Goal: Check status: Check status

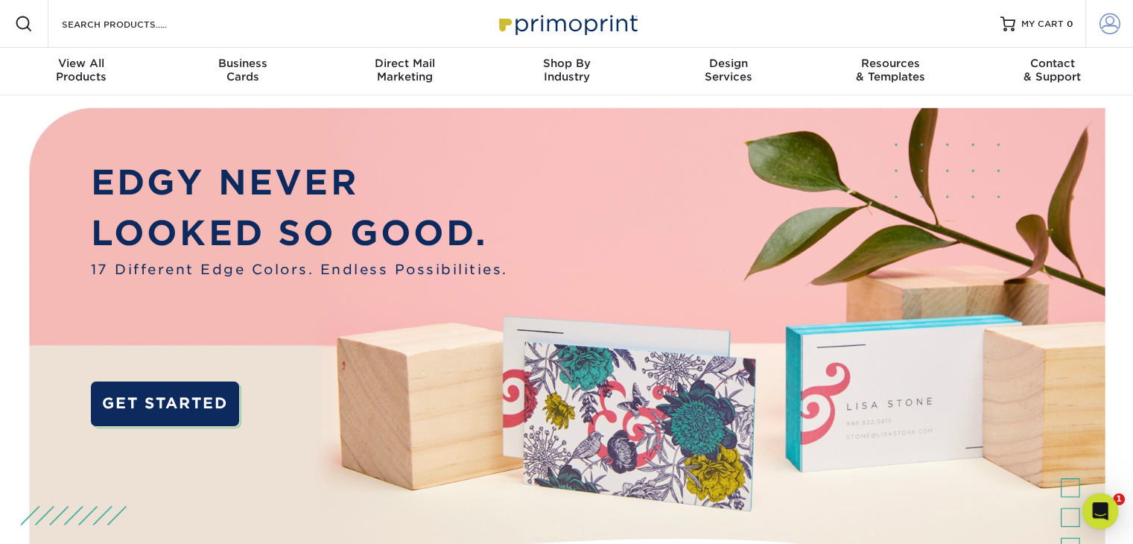
click at [1106, 37] on link "Account" at bounding box center [1110, 24] width 48 height 48
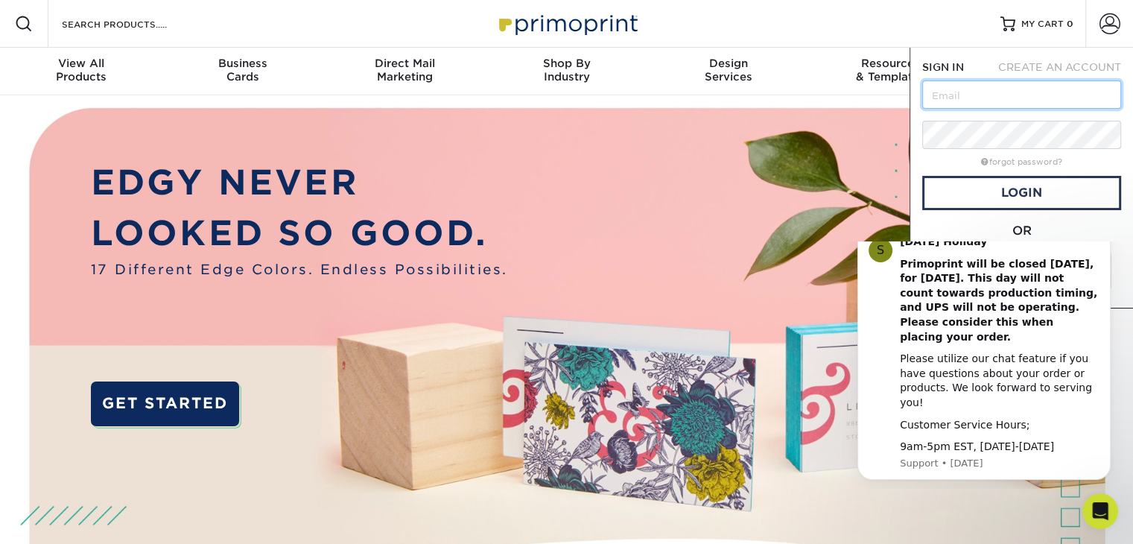
click at [1033, 93] on input "text" at bounding box center [1021, 94] width 199 height 28
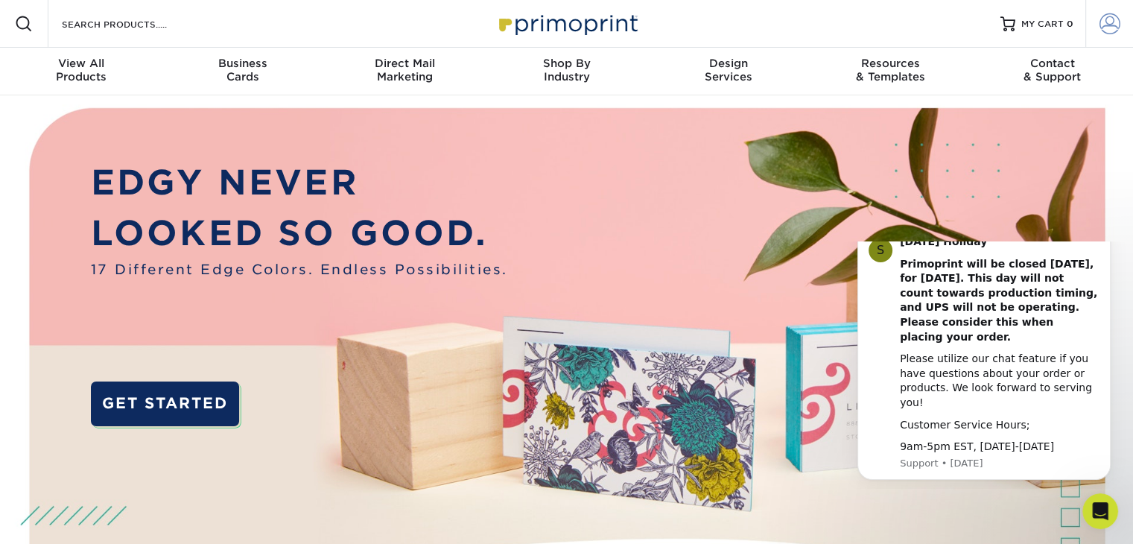
click at [1102, 31] on span at bounding box center [1110, 23] width 21 height 21
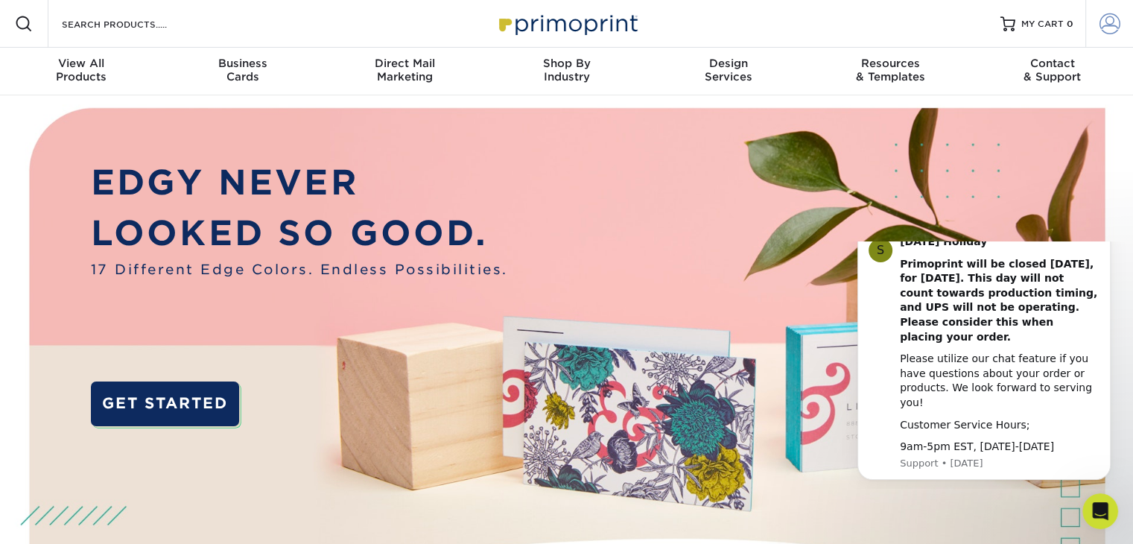
click at [1098, 31] on link "Account" at bounding box center [1110, 24] width 48 height 48
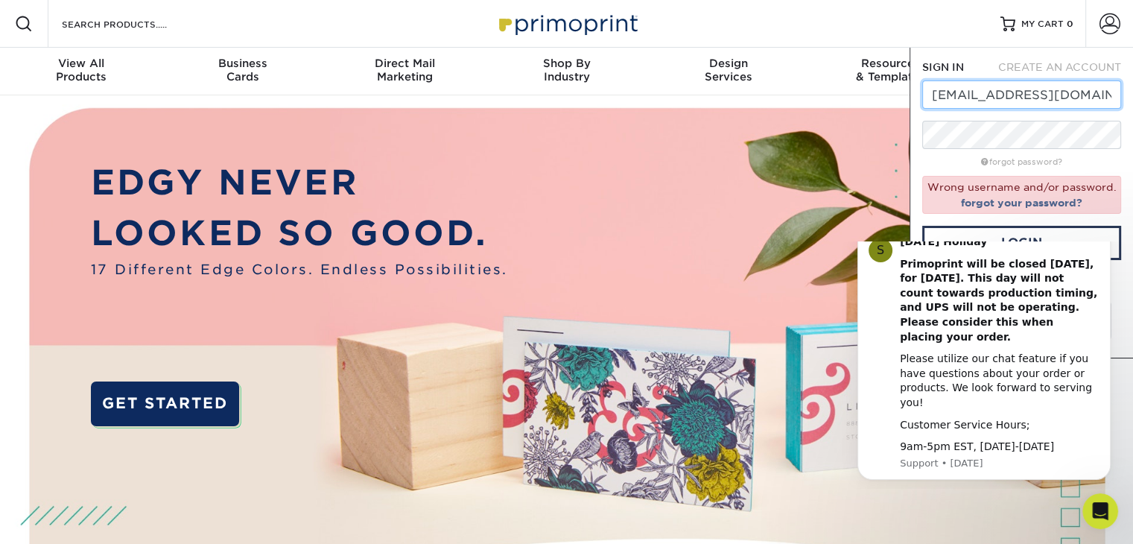
click at [940, 99] on input "efechtenburg@maidpro.com" at bounding box center [1021, 94] width 199 height 28
click at [1013, 237] on link "Login" at bounding box center [1021, 243] width 199 height 34
click at [938, 98] on input "jfechtenburg@maidpro.com" at bounding box center [1021, 94] width 199 height 28
click at [936, 98] on input "jfechtenburg@maidpro.com" at bounding box center [1021, 94] width 199 height 28
type input "[EMAIL_ADDRESS][DOMAIN_NAME]"
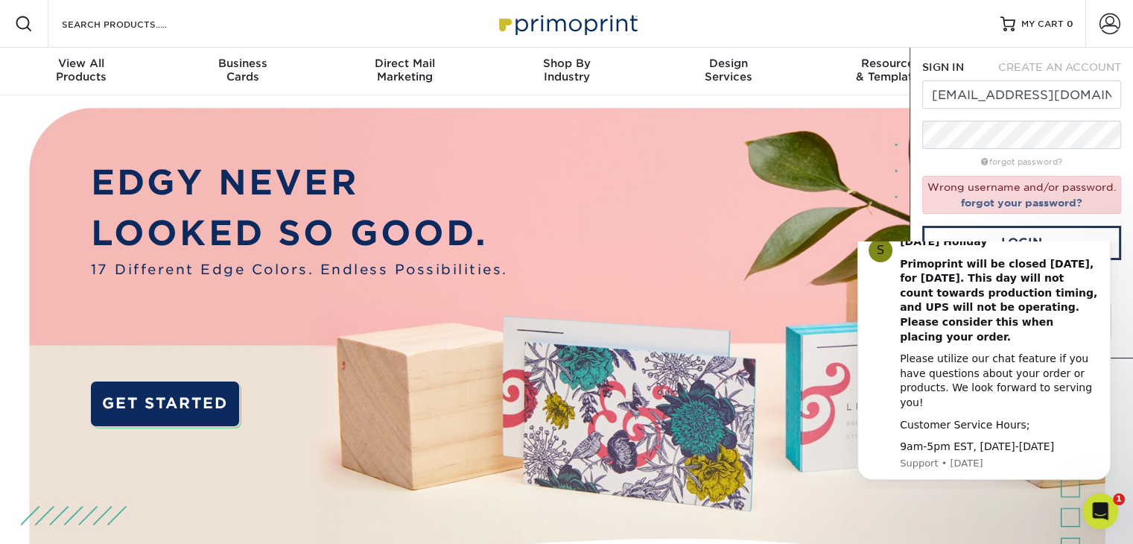
click at [1032, 243] on html "S Labor Day Holiday Primoprint will be closed Monday, September 1st, for Labor …" at bounding box center [984, 364] width 298 height 247
click at [1027, 236] on link "Login" at bounding box center [1021, 243] width 199 height 34
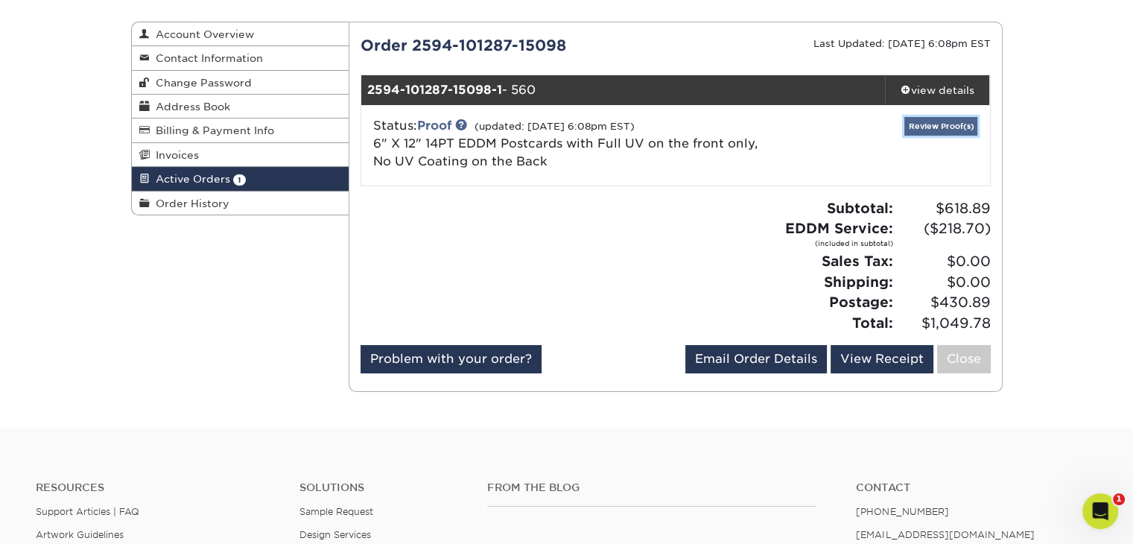
click at [942, 128] on link "Review Proof(s)" at bounding box center [940, 126] width 73 height 19
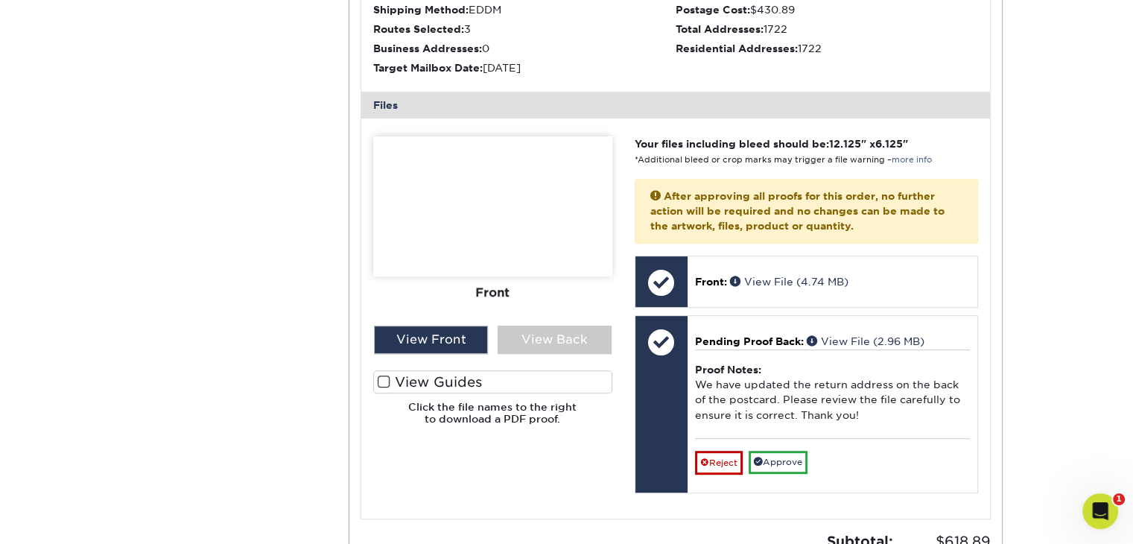
scroll to position [671, 0]
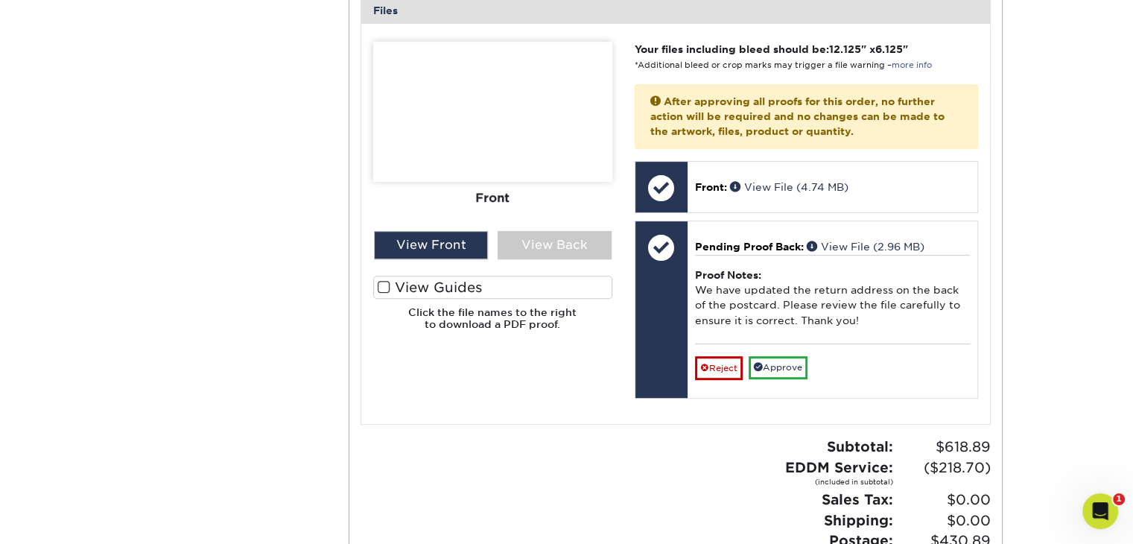
click at [540, 136] on img at bounding box center [492, 112] width 239 height 140
click at [569, 246] on div "View Back" at bounding box center [555, 245] width 114 height 28
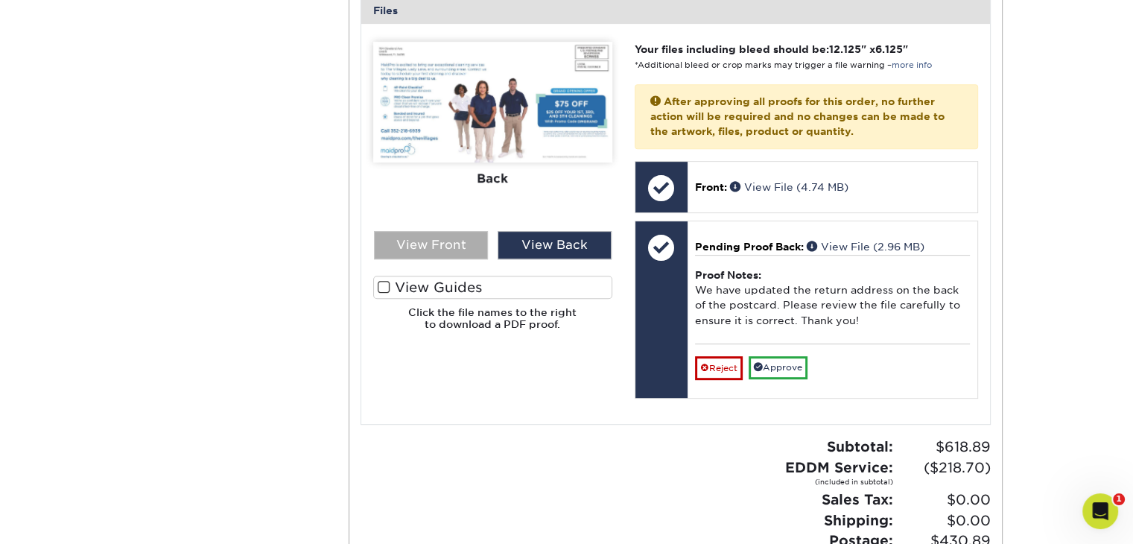
click at [451, 251] on div "View Front" at bounding box center [431, 245] width 114 height 28
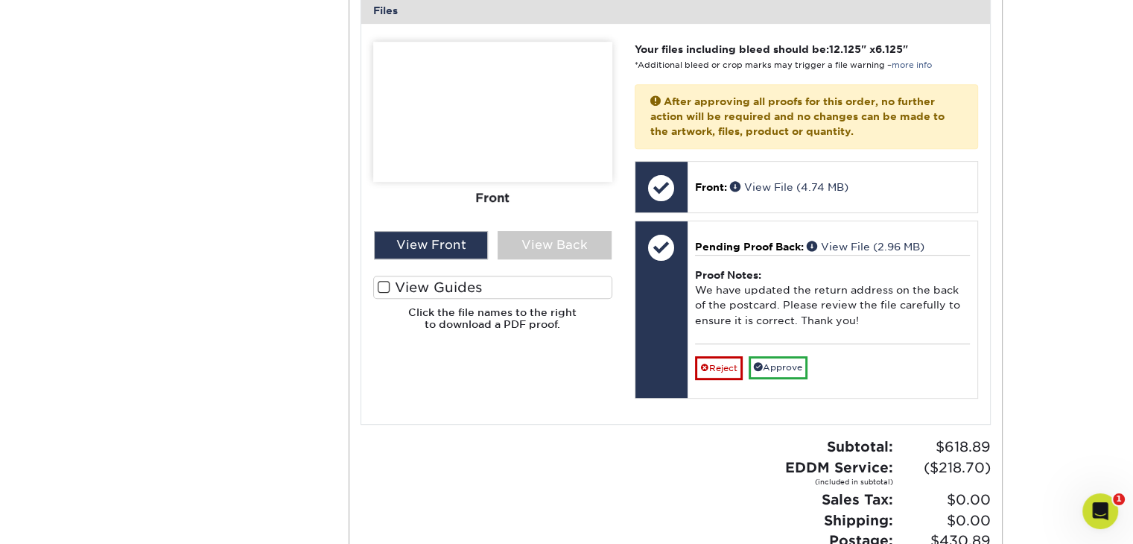
click at [519, 158] on img at bounding box center [492, 112] width 239 height 140
click at [542, 239] on div "View Back" at bounding box center [555, 245] width 114 height 28
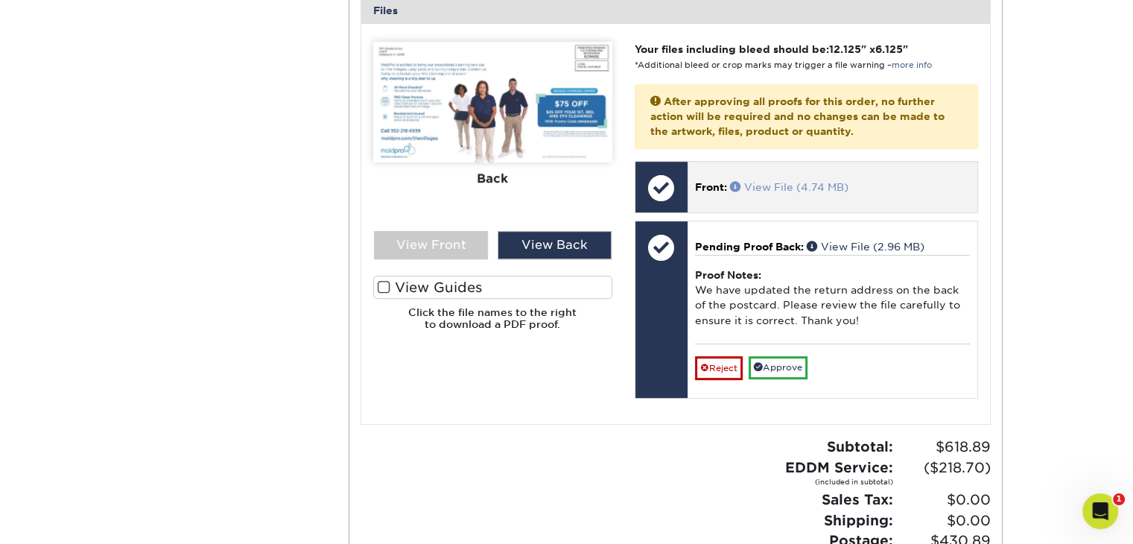
click at [766, 188] on link "View File (4.74 MB)" at bounding box center [789, 187] width 118 height 12
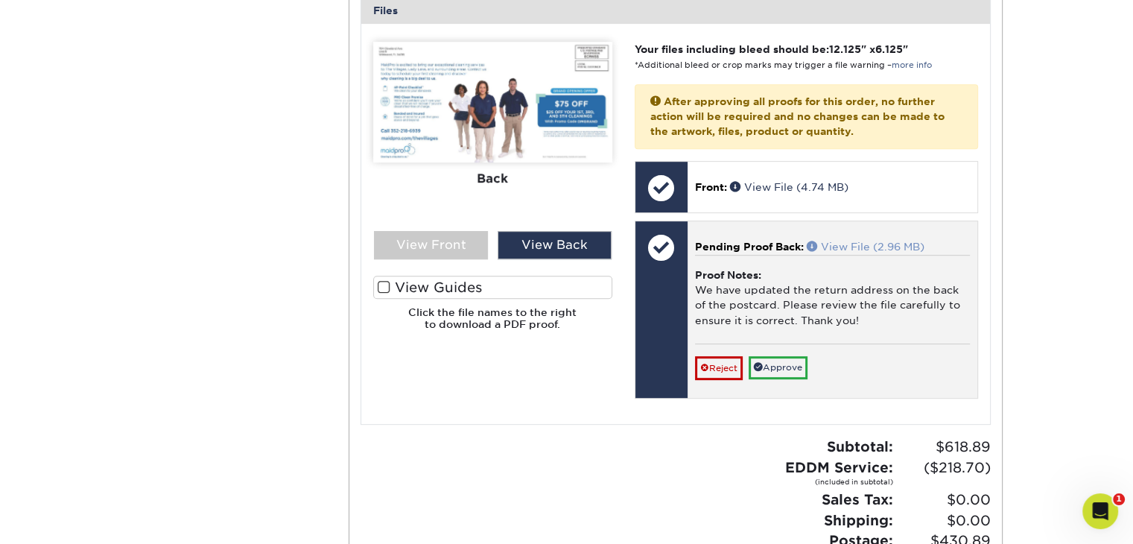
click at [850, 245] on link "View File (2.96 MB)" at bounding box center [866, 247] width 118 height 12
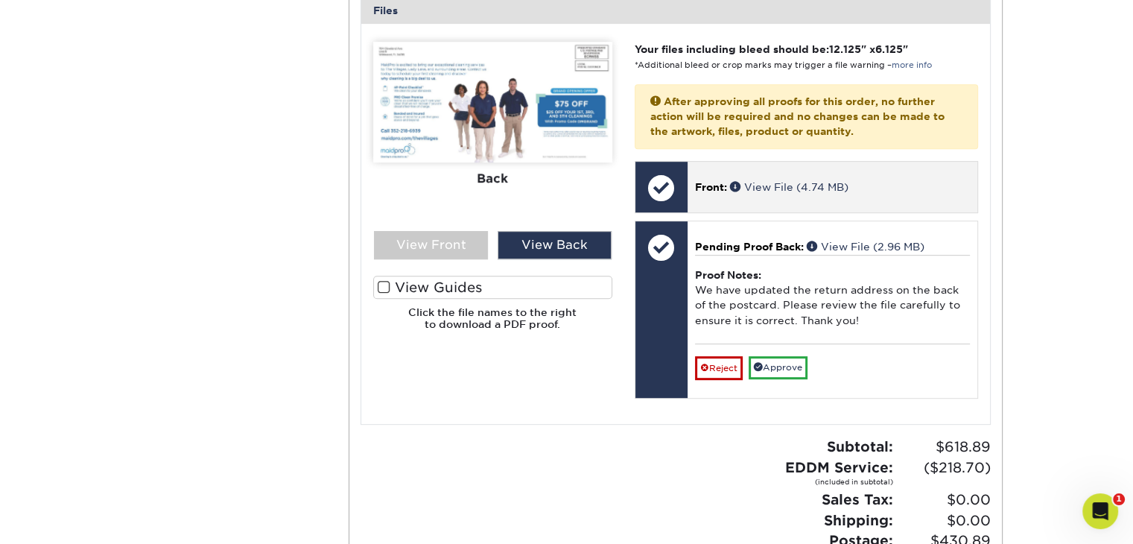
click at [745, 196] on div "Front: View File (4.74 MB)" at bounding box center [833, 187] width 290 height 51
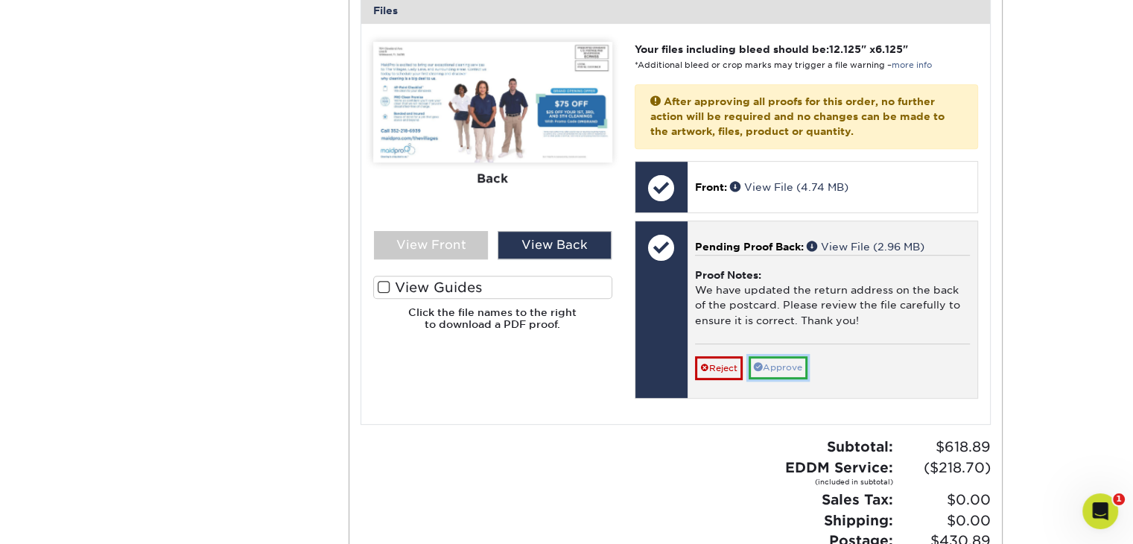
click at [783, 363] on link "Approve" at bounding box center [778, 367] width 59 height 23
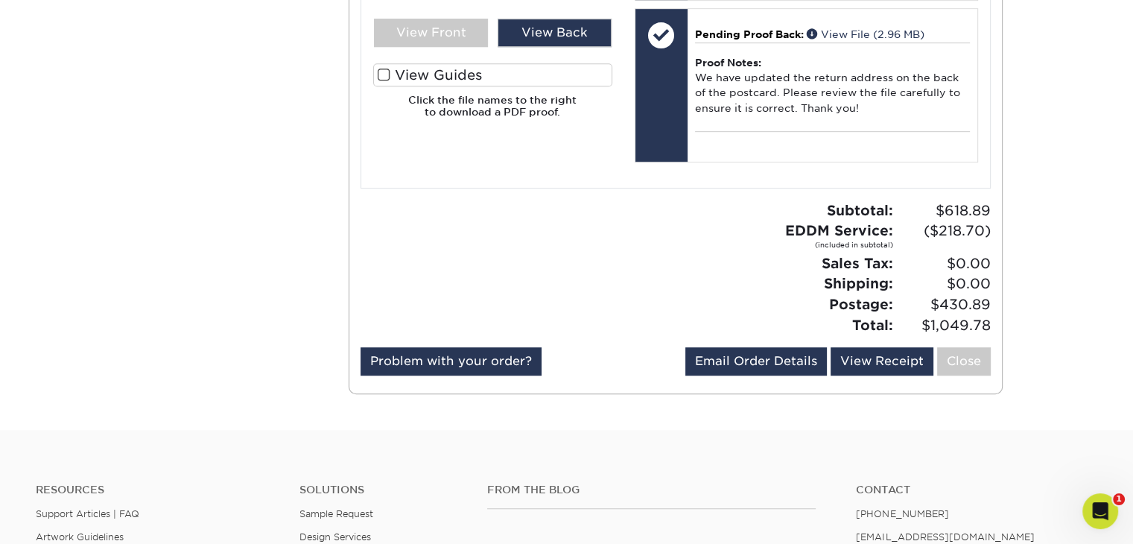
scroll to position [894, 0]
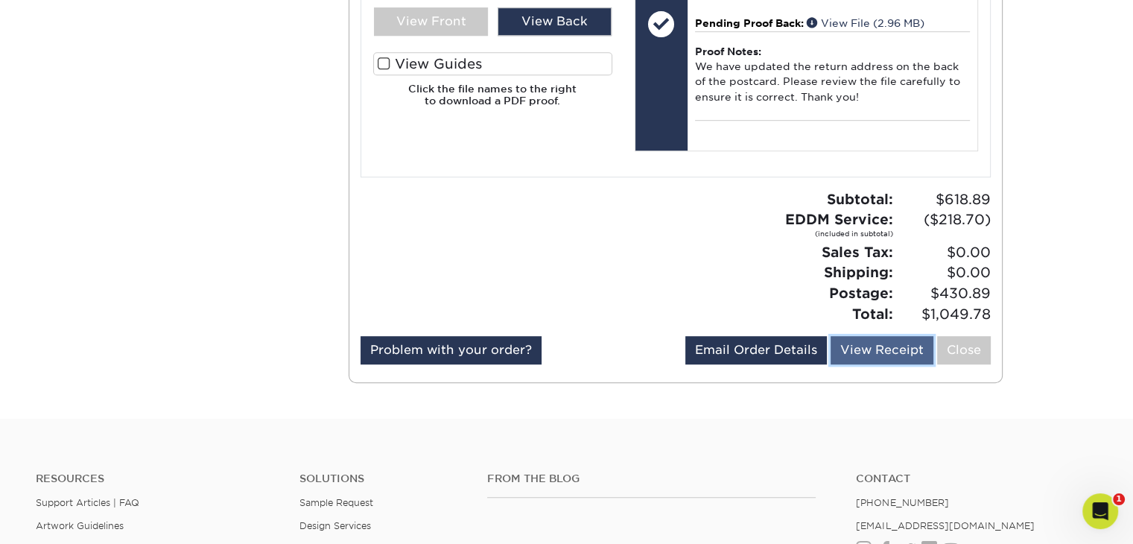
click at [850, 343] on link "View Receipt" at bounding box center [882, 350] width 103 height 28
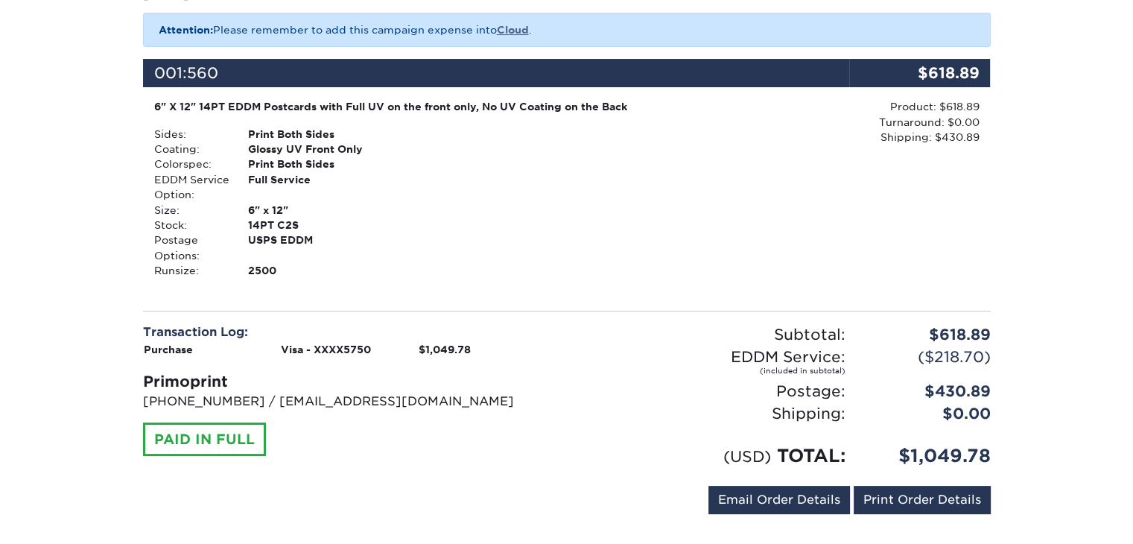
scroll to position [298, 0]
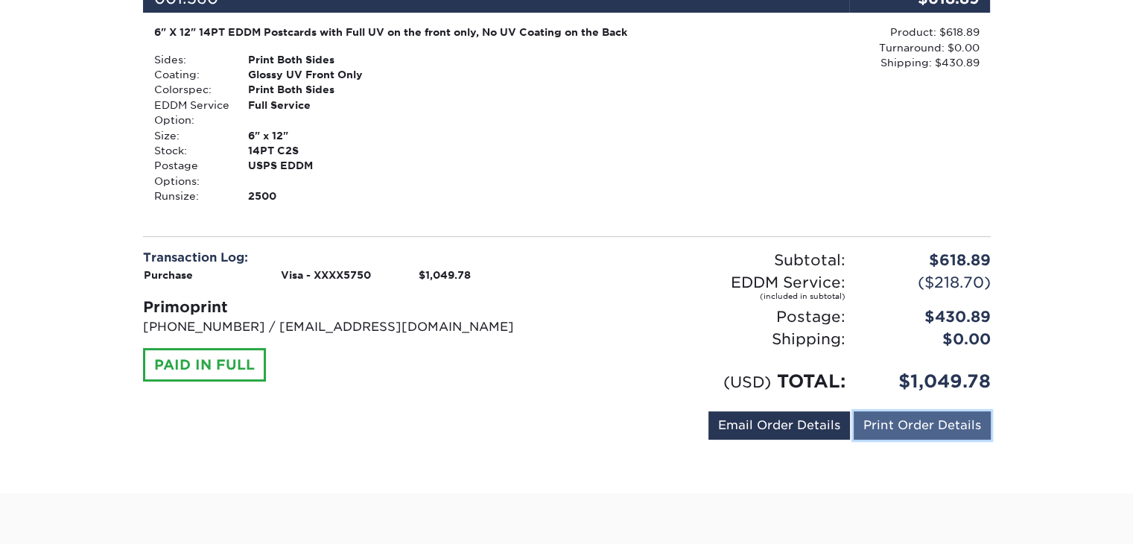
click at [889, 421] on link "Print Order Details" at bounding box center [922, 425] width 137 height 28
